Goal: Task Accomplishment & Management: Manage account settings

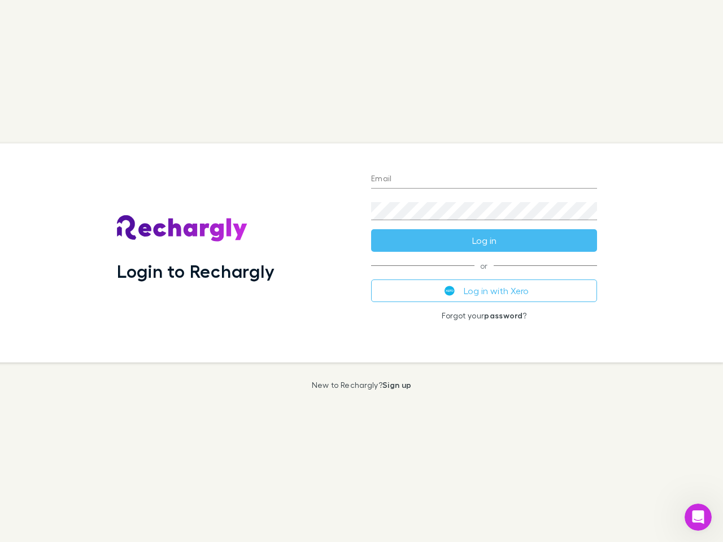
click at [361, 271] on div "Login to Rechargly" at bounding box center [235, 252] width 254 height 219
click at [484, 180] on input "Email" at bounding box center [484, 180] width 226 height 18
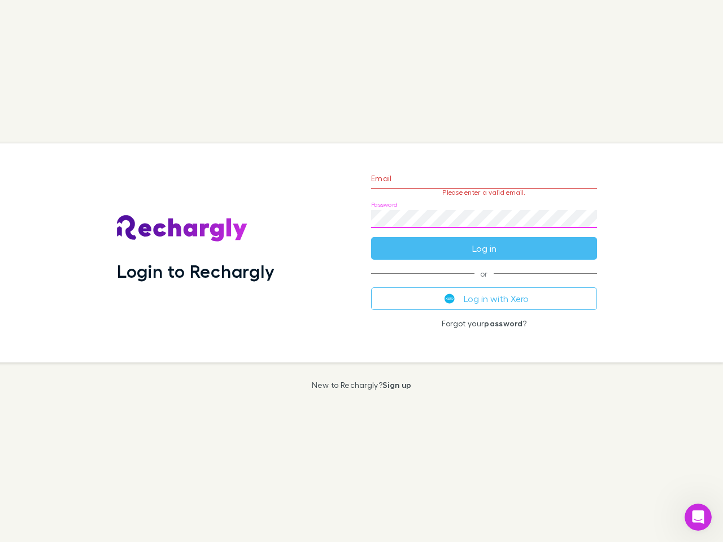
click at [484, 241] on form "Email Please enter a valid email. Password Log in" at bounding box center [484, 211] width 226 height 98
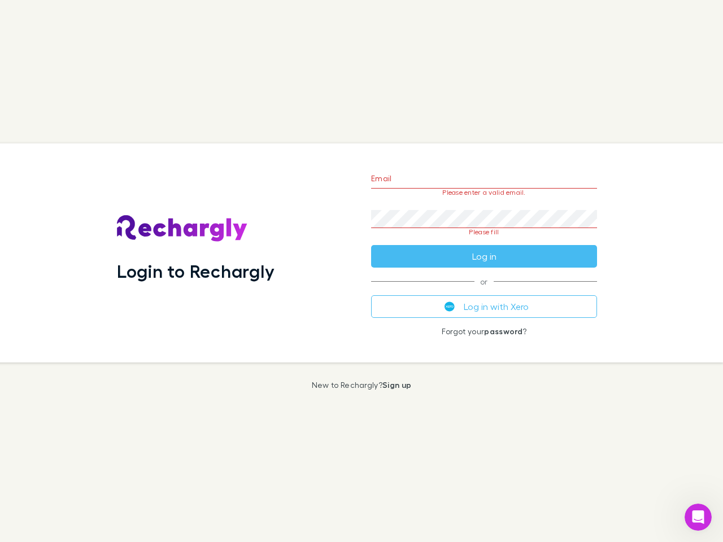
click at [484, 291] on div "Email Please enter a valid email. Password Please fill Log in or Log in with Xe…" at bounding box center [484, 252] width 244 height 219
click at [698, 517] on icon "Open Intercom Messenger" at bounding box center [698, 517] width 19 height 19
